Goal: Check status: Check status

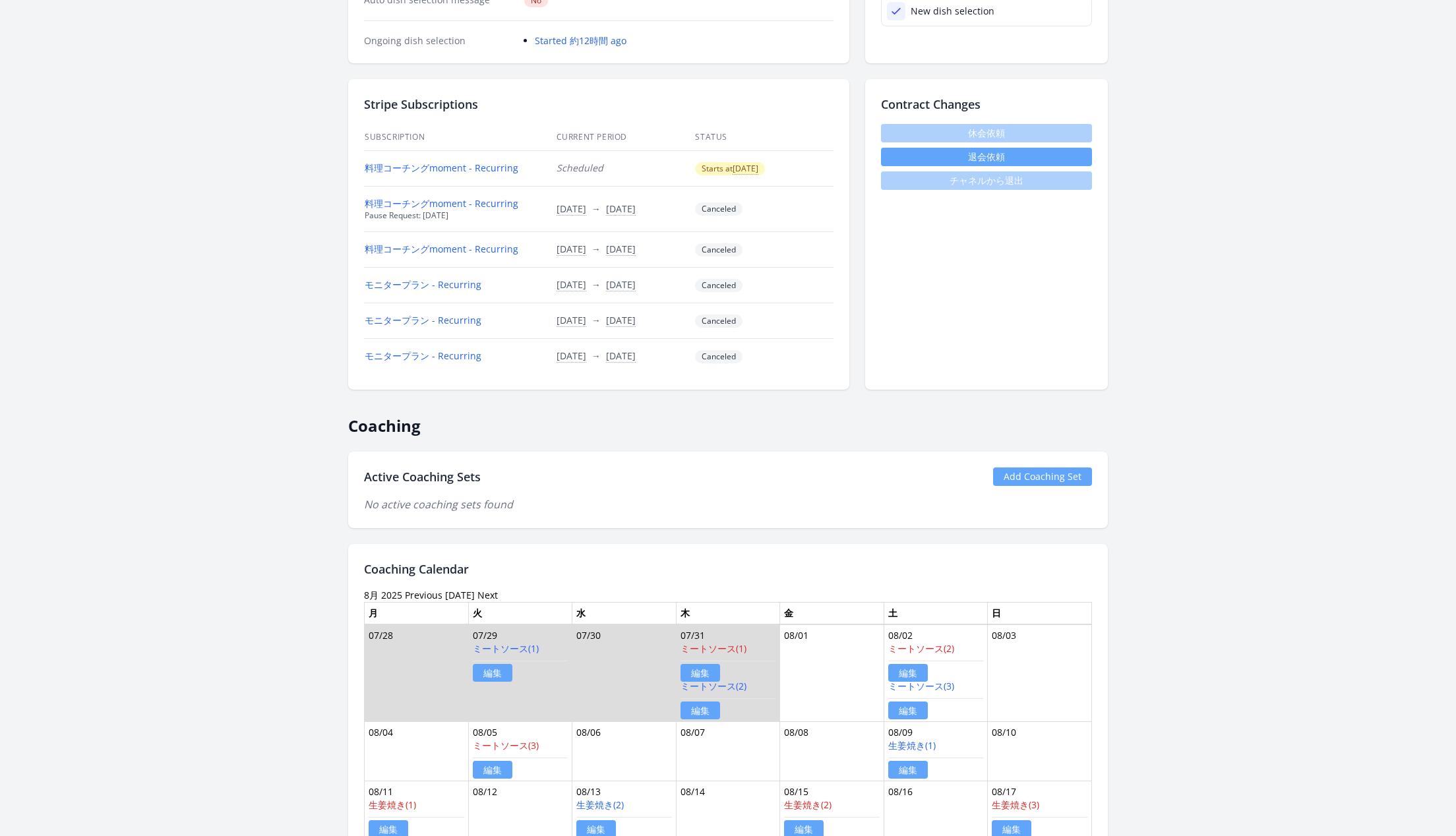
scroll to position [359, 0]
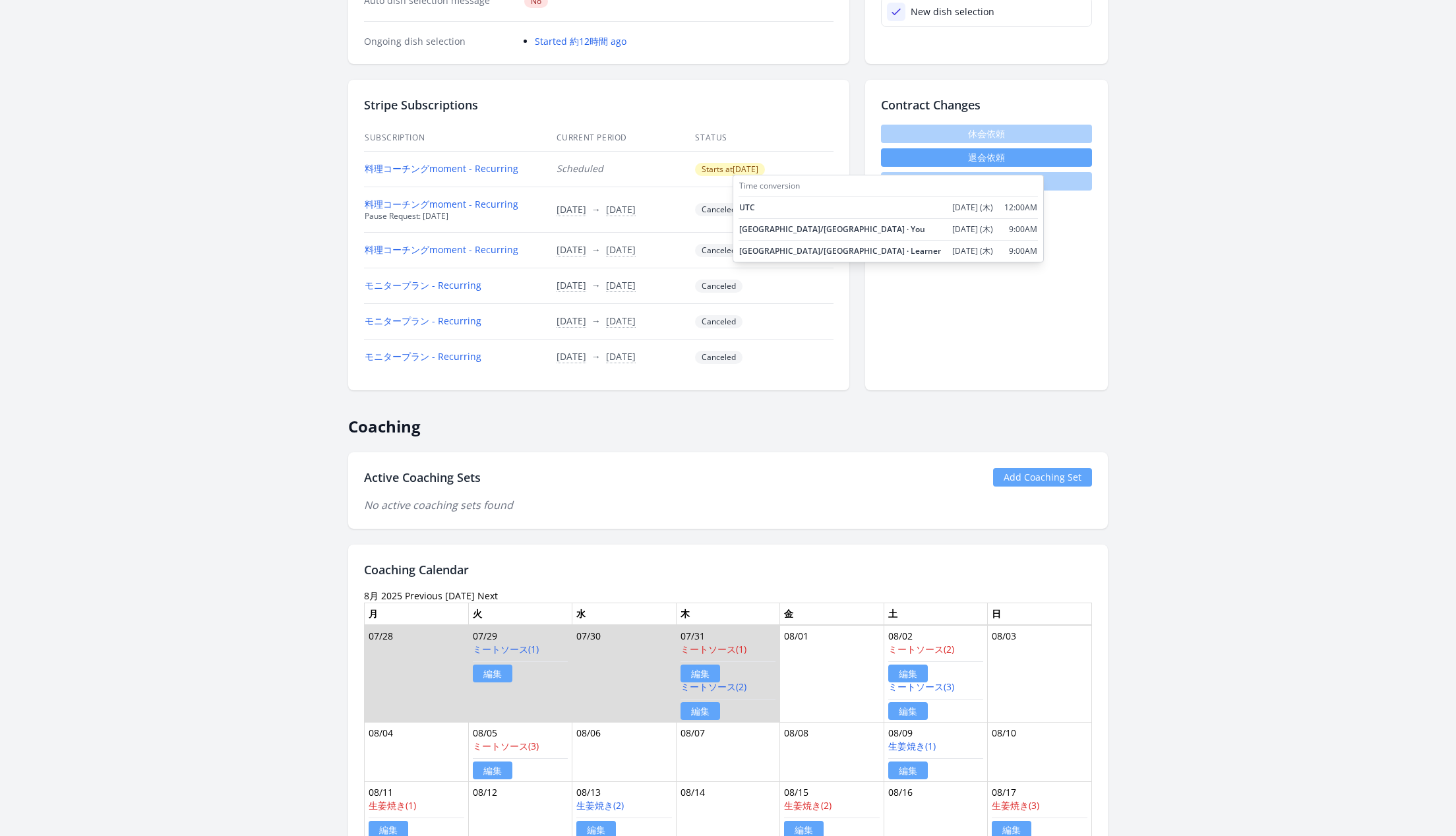
drag, startPoint x: 792, startPoint y: 171, endPoint x: 737, endPoint y: 167, distance: 55.1
click at [737, 167] on td "Starts at 2025/11/27 Time conversion UTC 2025/11/27 (木) 12:00AM Asia/Tokyo · Yo…" at bounding box center [764, 169] width 139 height 36
copy span "[DATE]"
